Goal: Find contact information: Find contact information

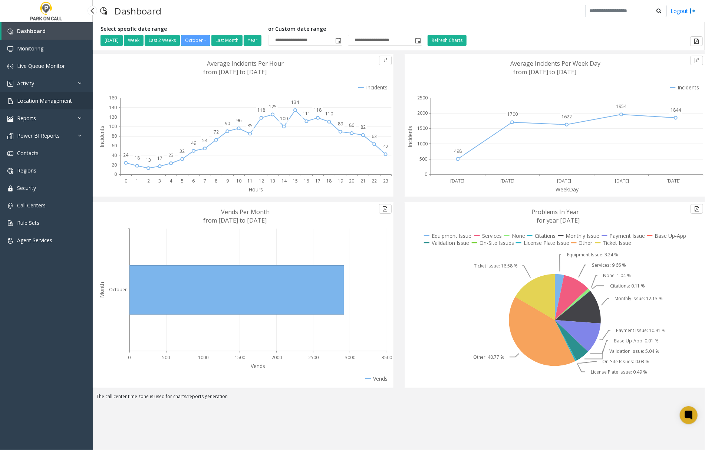
click at [48, 104] on link "Location Management" at bounding box center [46, 100] width 93 height 17
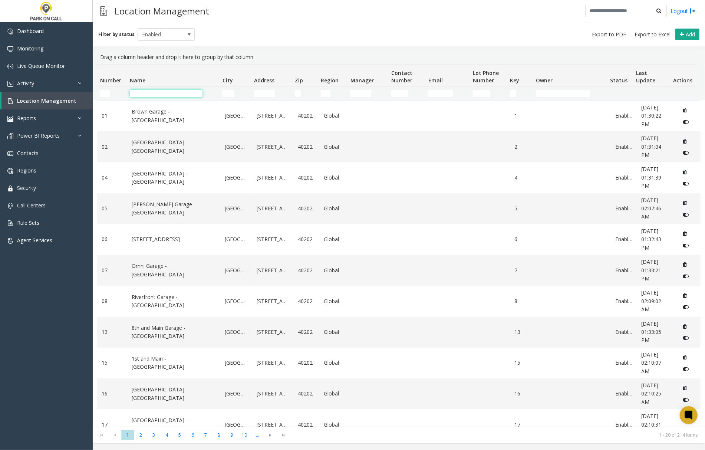
click at [159, 95] on input "Name Filter" at bounding box center [166, 93] width 73 height 7
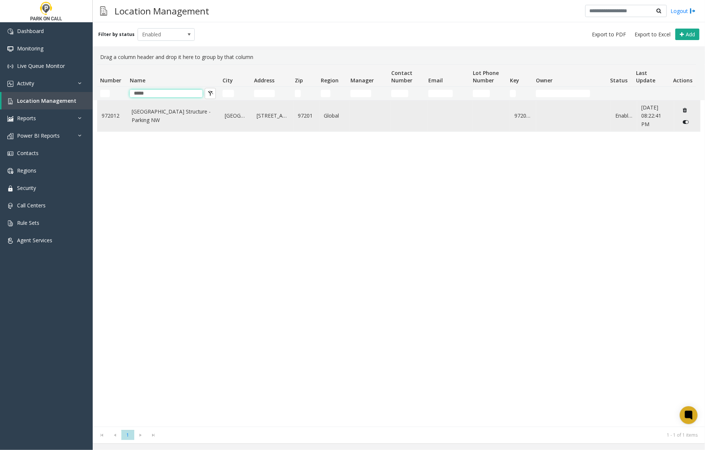
type input "*****"
click at [166, 123] on link "[GEOGRAPHIC_DATA] Structure - Parking NW" at bounding box center [174, 116] width 85 height 17
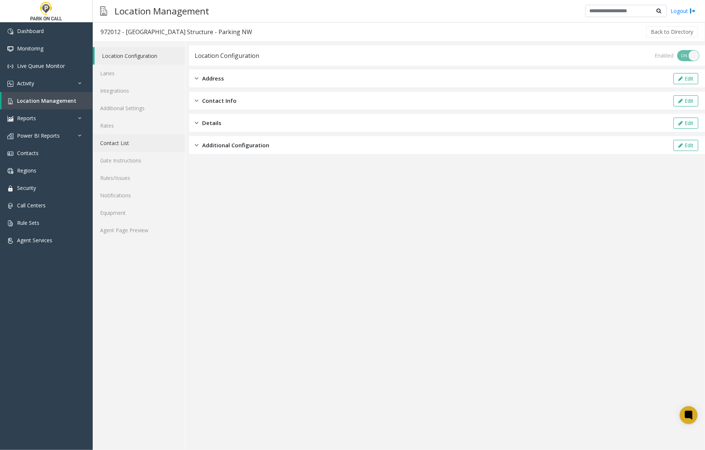
click at [115, 143] on link "Contact List" at bounding box center [139, 142] width 92 height 17
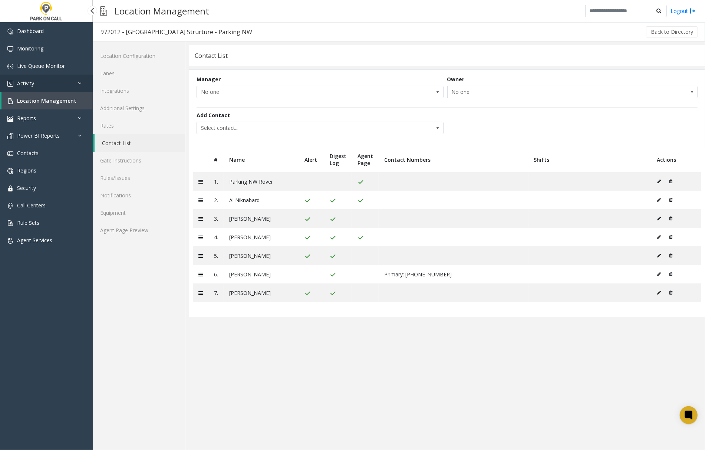
click at [78, 81] on icon at bounding box center [81, 83] width 7 height 5
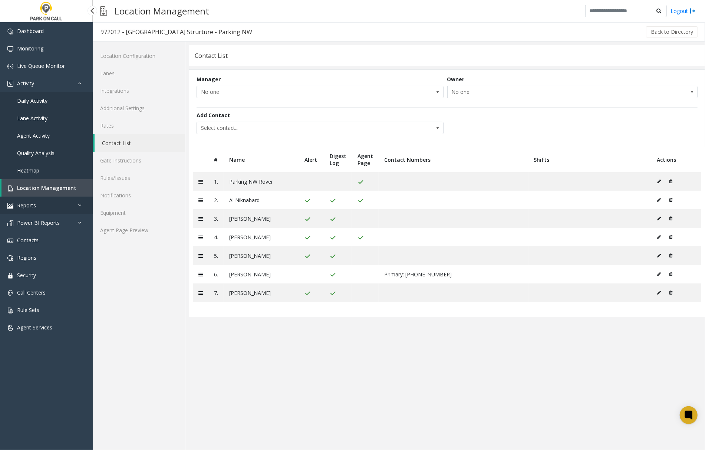
click at [79, 205] on icon at bounding box center [81, 205] width 7 height 5
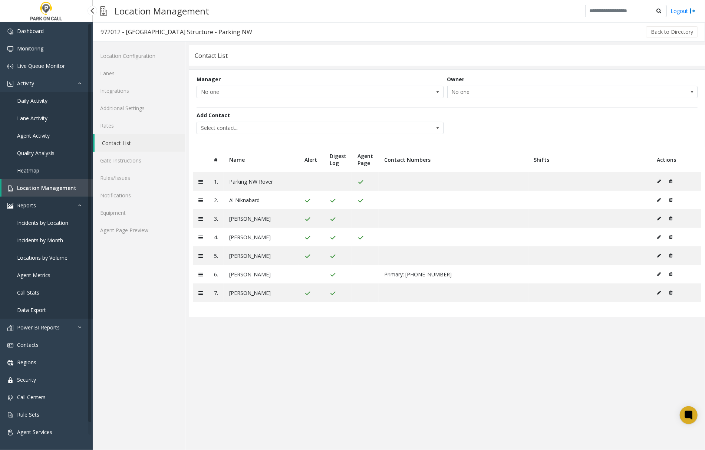
click at [78, 201] on link "Reports" at bounding box center [46, 205] width 93 height 17
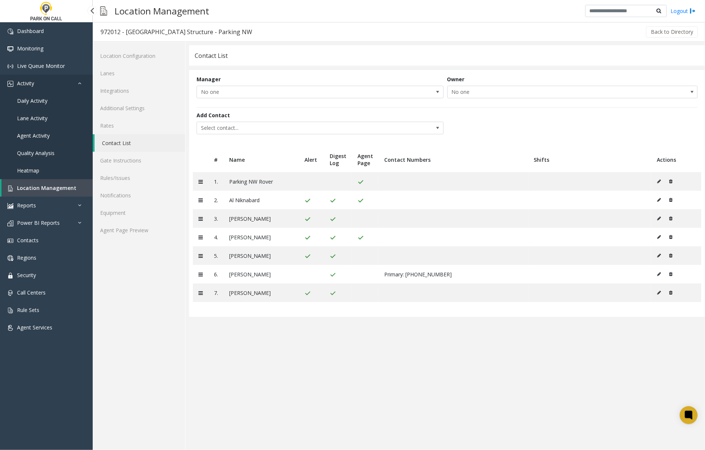
click at [79, 83] on icon at bounding box center [81, 83] width 7 height 5
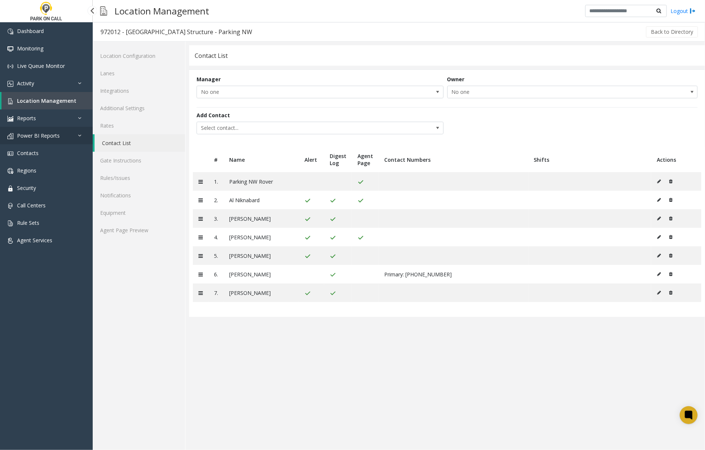
click at [79, 134] on icon at bounding box center [81, 135] width 7 height 5
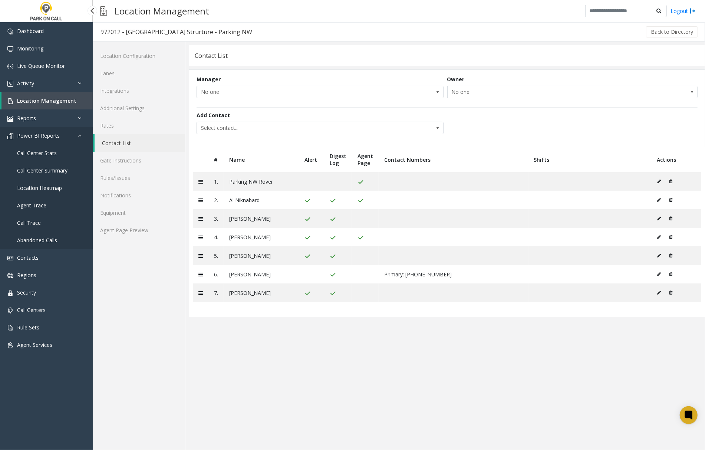
click at [79, 133] on icon at bounding box center [81, 135] width 7 height 5
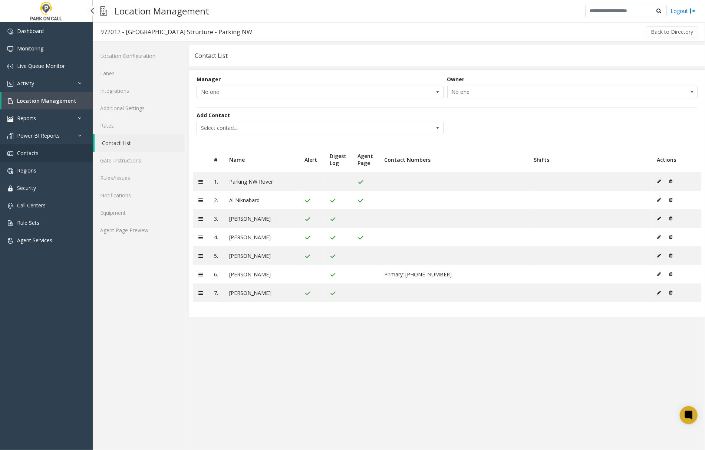
click at [39, 155] on link "Contacts" at bounding box center [46, 152] width 93 height 17
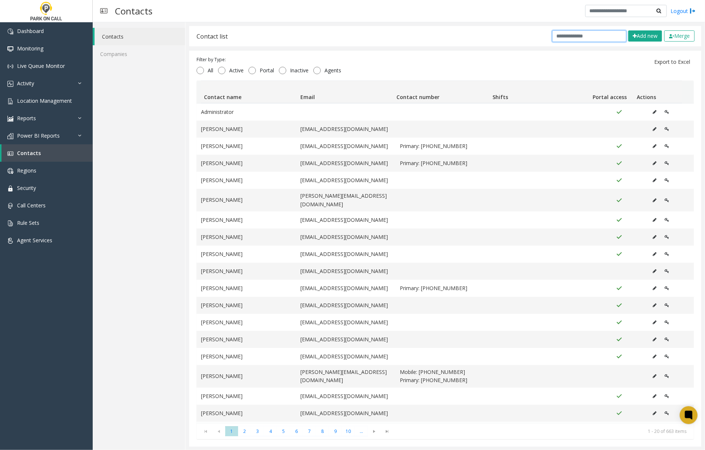
click at [576, 37] on input "text" at bounding box center [589, 36] width 74 height 12
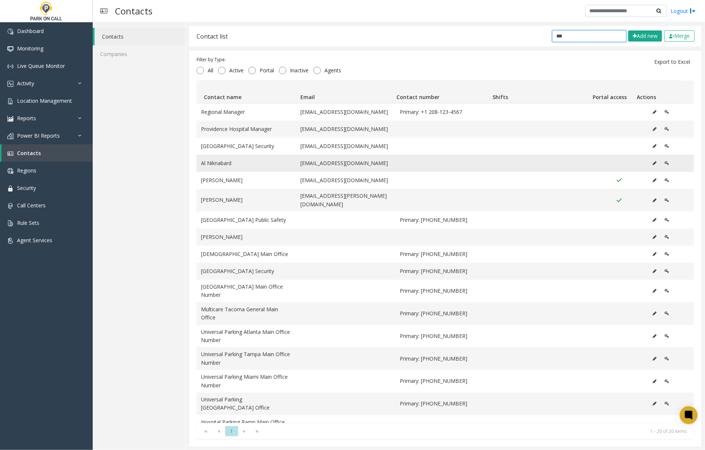
type input "**"
drag, startPoint x: 358, startPoint y: 165, endPoint x: 296, endPoint y: 166, distance: 61.6
click at [296, 166] on td "[EMAIL_ADDRESS][DOMAIN_NAME]" at bounding box center [345, 163] width 99 height 17
copy td "[EMAIL_ADDRESS][DOMAIN_NAME]"
click at [38, 29] on span "Dashboard" at bounding box center [30, 30] width 27 height 7
